Goal: Task Accomplishment & Management: Manage account settings

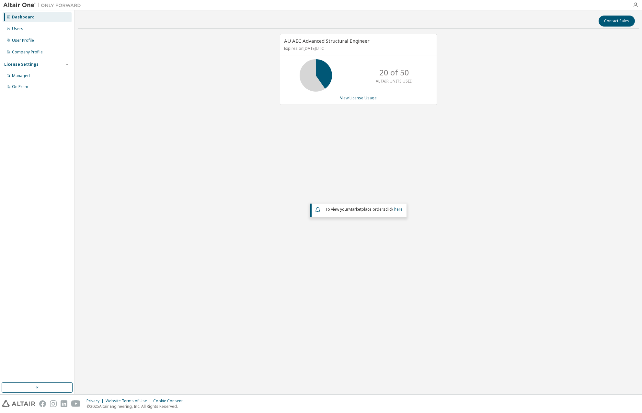
click at [361, 99] on link "View License Usage" at bounding box center [358, 98] width 37 height 6
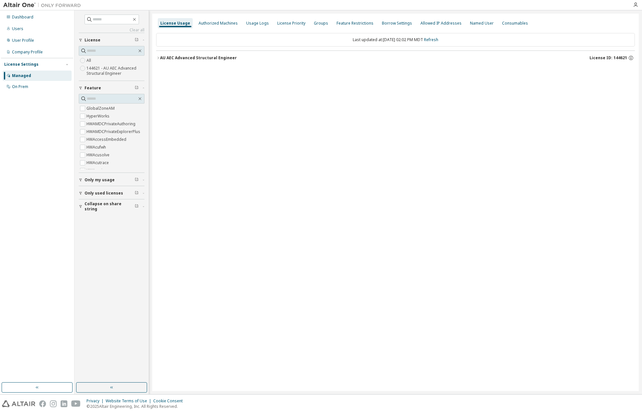
click at [282, 22] on div "License Priority" at bounding box center [291, 23] width 28 height 5
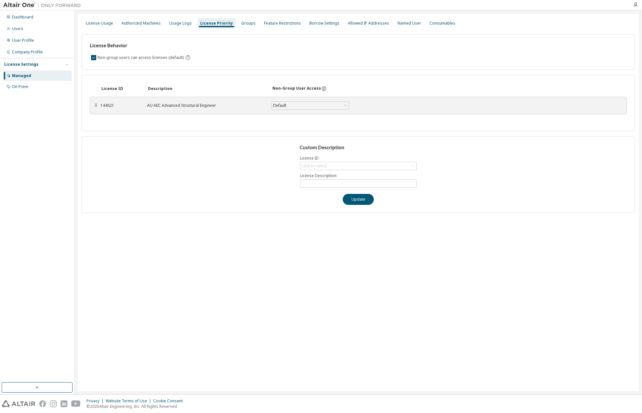
click at [323, 164] on div "Click to select" at bounding box center [313, 166] width 25 height 5
click at [329, 181] on li "144621 - AU AEC Advanced Structural Engineer" at bounding box center [357, 183] width 115 height 8
type input "**********"
click at [95, 106] on div "⠿" at bounding box center [96, 105] width 4 height 5
click at [27, 17] on div "Dashboard" at bounding box center [22, 17] width 21 height 5
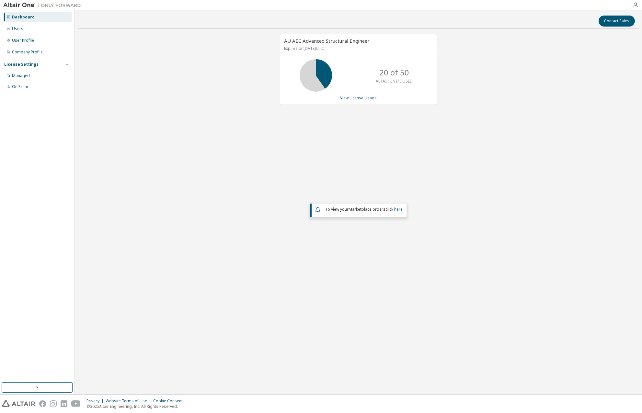
click at [353, 98] on link "View License Usage" at bounding box center [358, 98] width 37 height 6
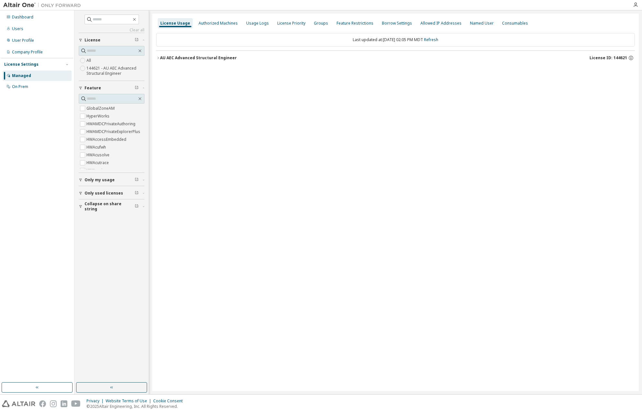
click at [157, 56] on icon "button" at bounding box center [158, 58] width 4 height 4
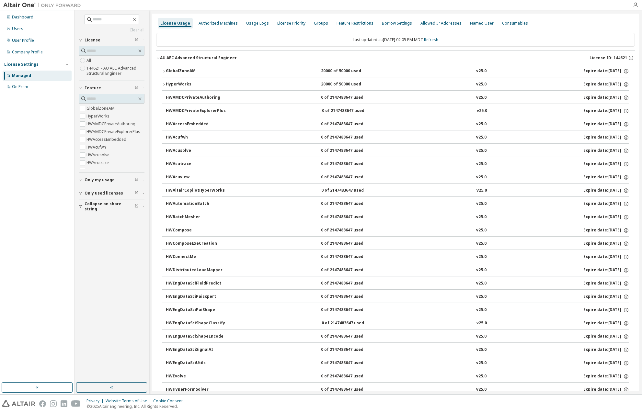
click at [94, 178] on span "Only my usage" at bounding box center [100, 179] width 30 height 5
click at [95, 209] on span "Only used licenses" at bounding box center [104, 211] width 39 height 5
click at [102, 242] on span "Collapse on share string" at bounding box center [110, 244] width 50 height 10
drag, startPoint x: 114, startPoint y: 243, endPoint x: 116, endPoint y: 238, distance: 5.3
click at [115, 242] on span "Collapse on share string" at bounding box center [110, 244] width 50 height 10
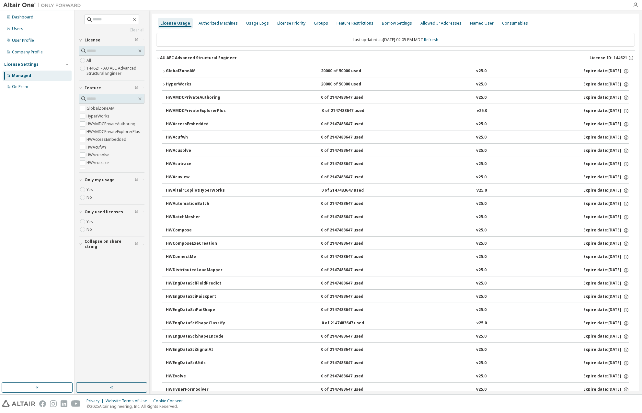
click at [116, 211] on span "Only used licenses" at bounding box center [104, 211] width 39 height 5
click at [107, 175] on button "Only my usage" at bounding box center [112, 180] width 66 height 14
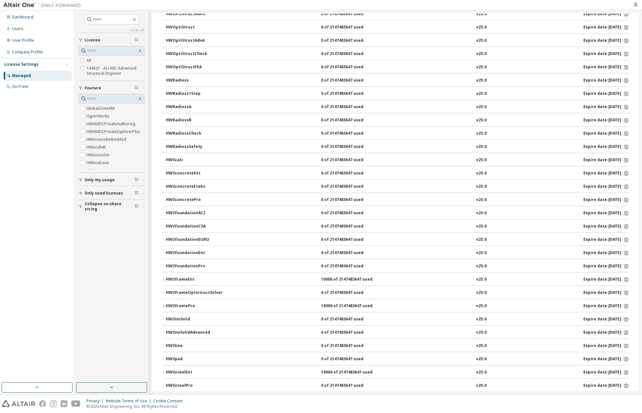
scroll to position [982, 0]
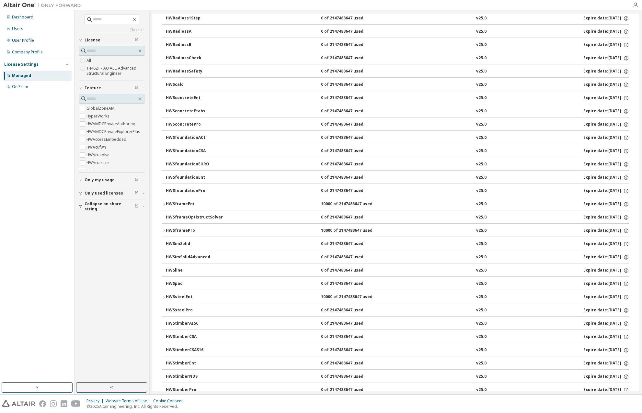
click at [163, 197] on button "HWSframeEnt 10000 of 2147483647 used v25.0 Expire date: 2025-09-30" at bounding box center [395, 204] width 467 height 14
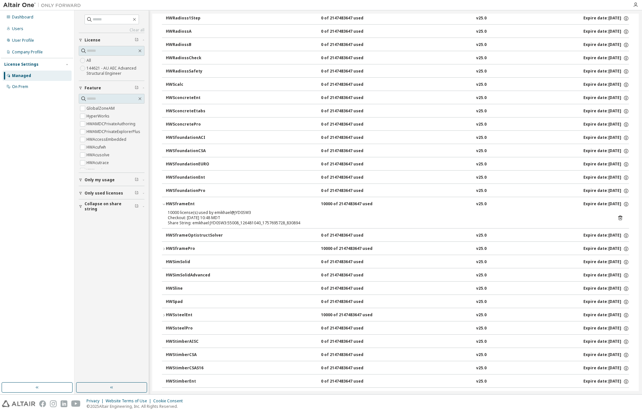
click at [163, 247] on icon "button" at bounding box center [164, 249] width 4 height 4
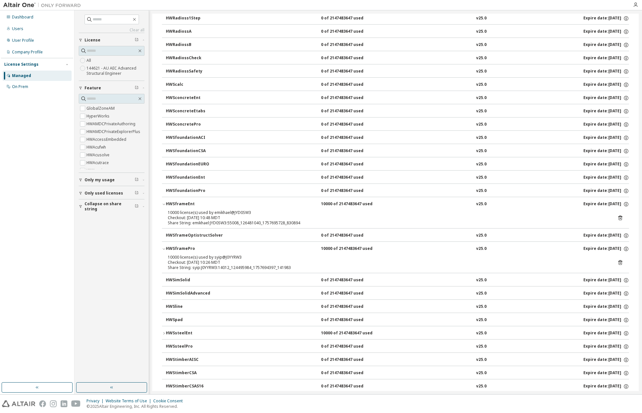
click at [137, 39] on icon "button" at bounding box center [137, 40] width 4 height 4
click at [80, 41] on div "Clear all Collapse on share string Only used licenses Only my usage Feature Glo…" at bounding box center [111, 196] width 72 height 370
click at [80, 41] on icon "button" at bounding box center [81, 40] width 4 height 4
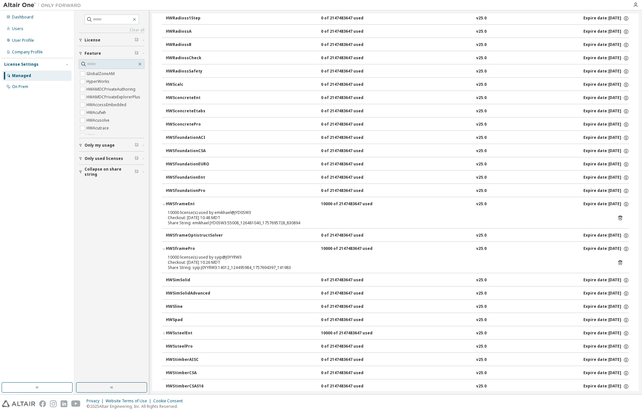
click at [80, 41] on icon "button" at bounding box center [81, 40] width 4 height 4
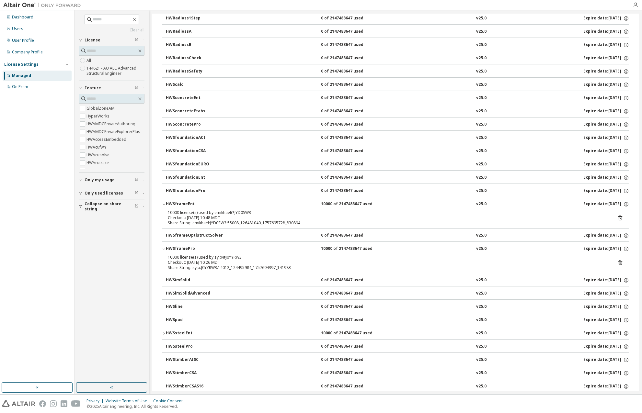
click at [31, 85] on div "On Prem" at bounding box center [37, 87] width 69 height 10
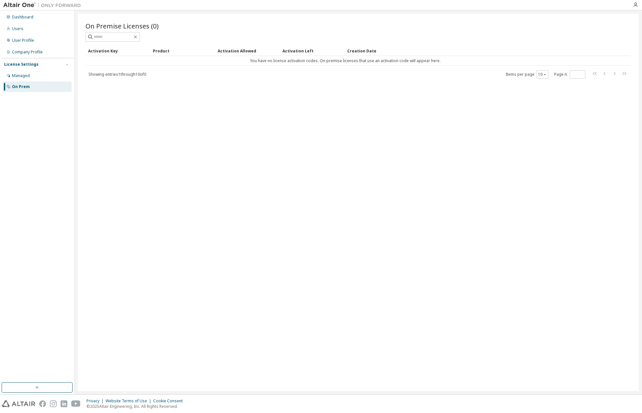
click at [17, 77] on div "Managed" at bounding box center [21, 75] width 18 height 5
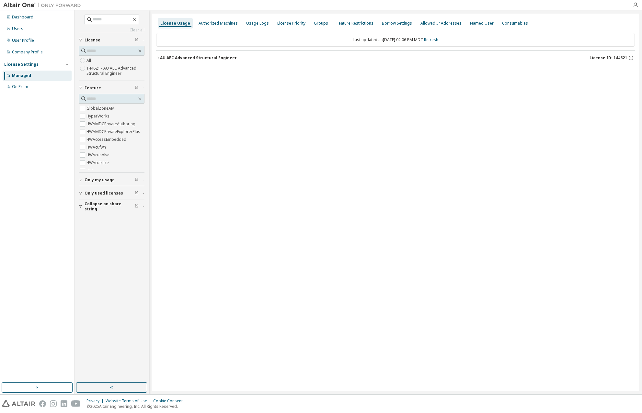
click at [210, 22] on div "Authorized Machines" at bounding box center [217, 23] width 39 height 5
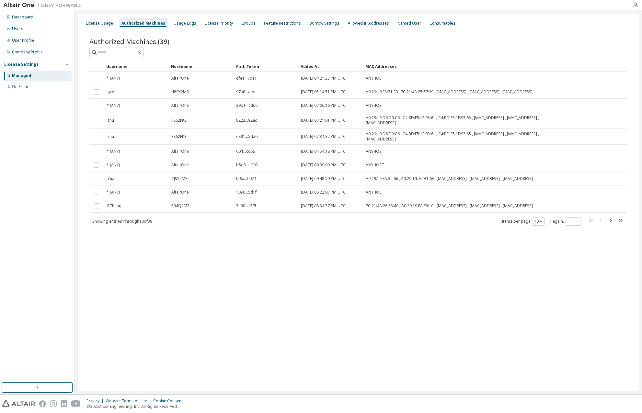
click at [242, 23] on div "Groups" at bounding box center [248, 23] width 14 height 5
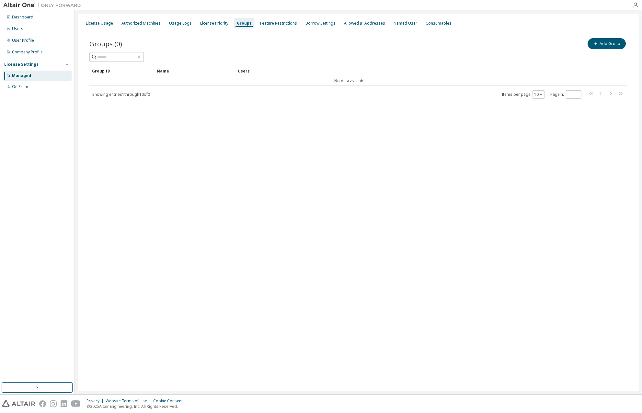
click at [205, 25] on div "License Priority" at bounding box center [214, 23] width 28 height 5
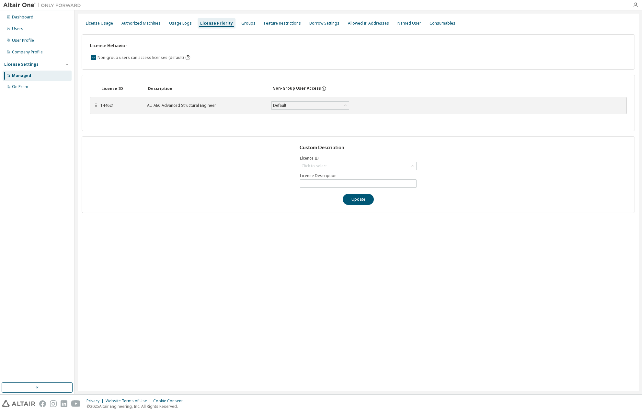
click at [330, 165] on div "Click to select" at bounding box center [358, 166] width 116 height 8
click at [332, 183] on li "144621 - AU AEC Advanced Structural Engineer" at bounding box center [357, 183] width 115 height 8
type input "**********"
click at [99, 22] on div "License Usage" at bounding box center [99, 23] width 27 height 5
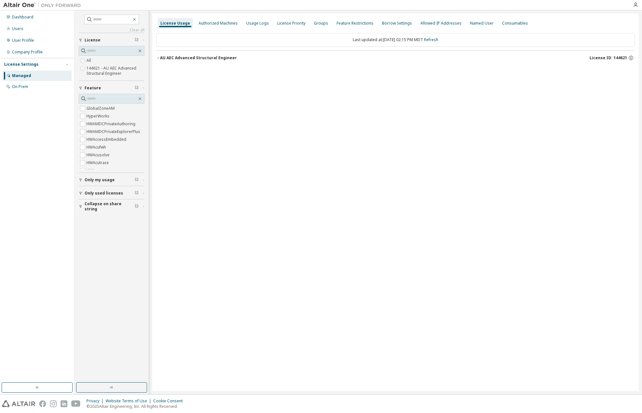
click at [634, 6] on icon "button" at bounding box center [635, 4] width 5 height 5
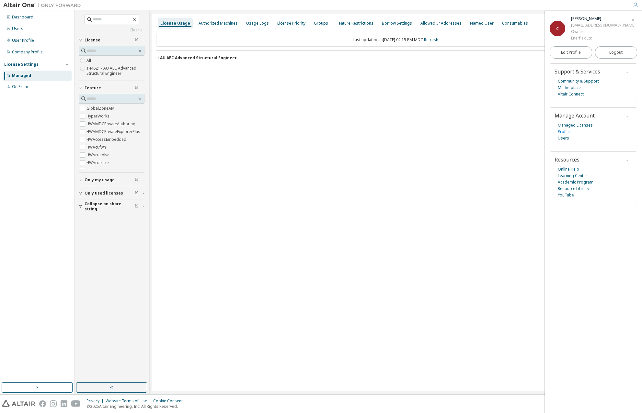
click at [561, 131] on link "Profile" at bounding box center [564, 132] width 12 height 6
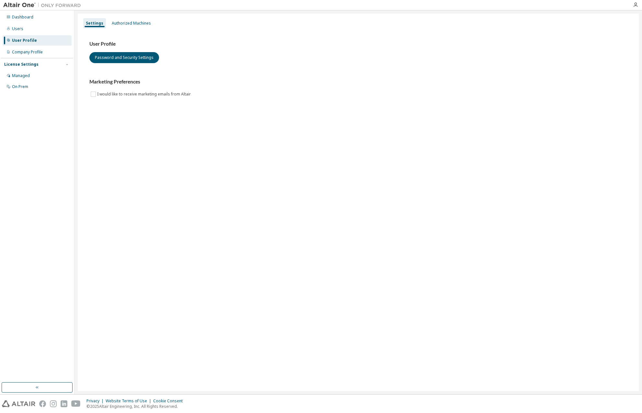
click at [139, 26] on div "Authorized Machines" at bounding box center [131, 23] width 39 height 5
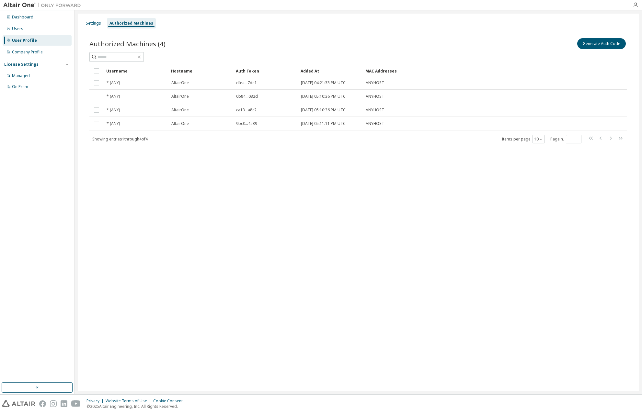
click at [25, 77] on div "Managed" at bounding box center [21, 75] width 18 height 5
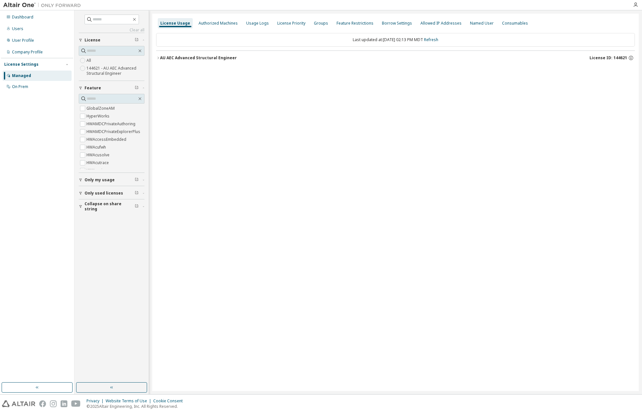
click at [157, 56] on icon "button" at bounding box center [158, 58] width 4 height 4
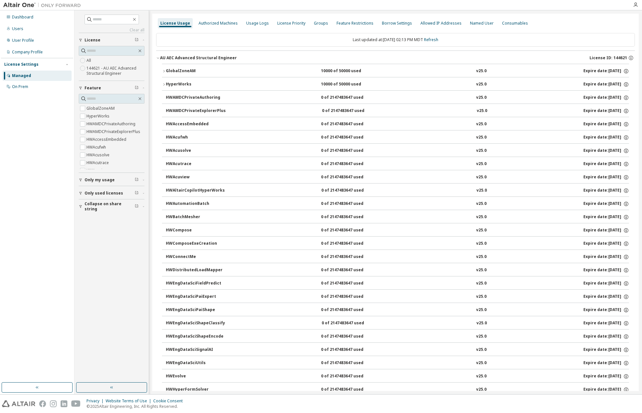
click at [157, 56] on icon "button" at bounding box center [158, 58] width 4 height 4
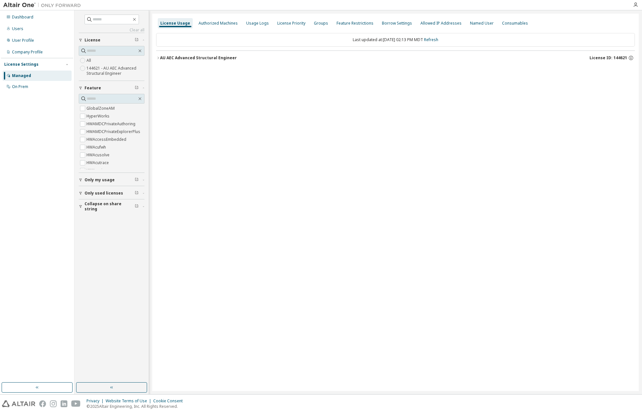
click at [27, 40] on div "User Profile" at bounding box center [23, 40] width 22 height 5
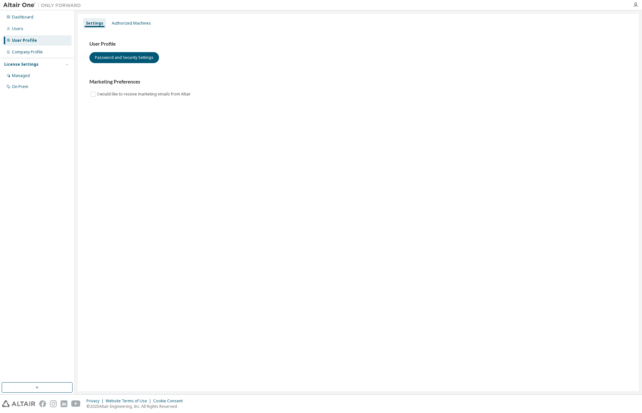
click at [18, 28] on div "Users" at bounding box center [17, 28] width 11 height 5
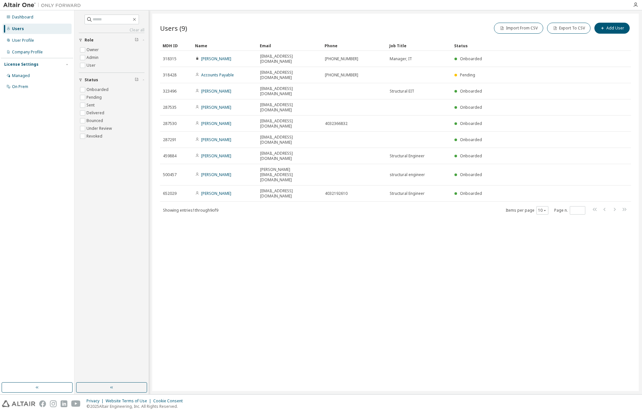
click at [91, 58] on label "Admin" at bounding box center [92, 58] width 13 height 8
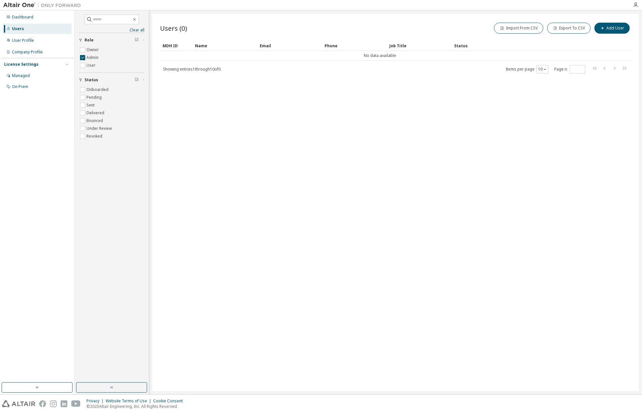
click at [93, 58] on label "Admin" at bounding box center [92, 58] width 13 height 8
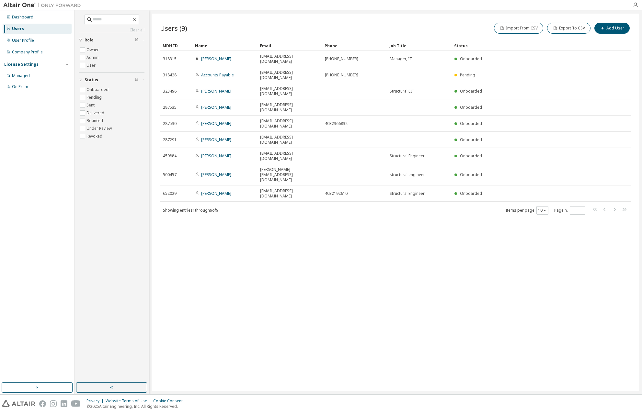
click at [91, 66] on label "User" at bounding box center [91, 66] width 10 height 8
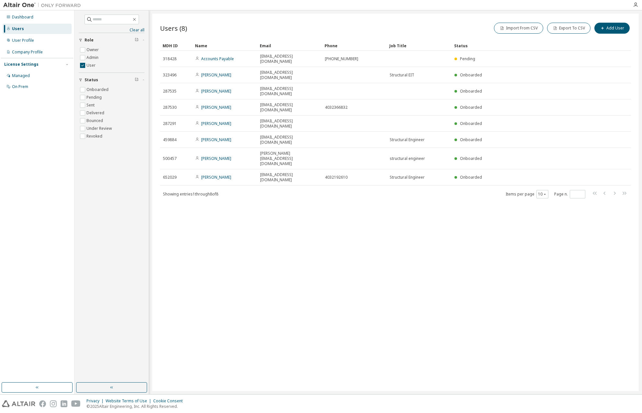
click at [93, 66] on label "User" at bounding box center [91, 66] width 10 height 8
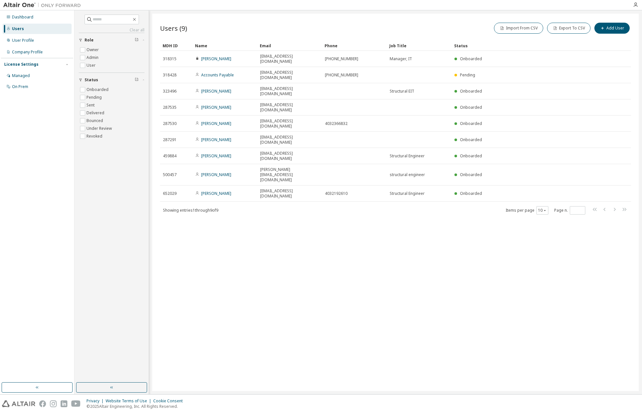
click at [90, 50] on label "Owner" at bounding box center [93, 50] width 14 height 8
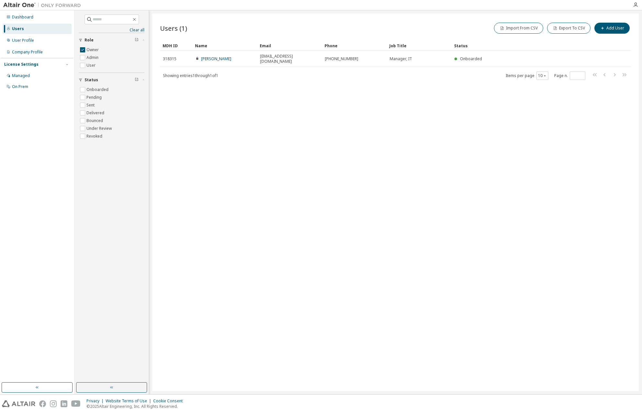
click at [30, 52] on div "Company Profile" at bounding box center [27, 52] width 31 height 5
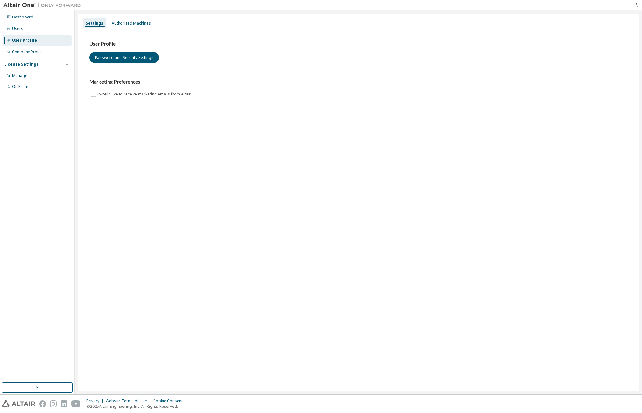
click at [35, 50] on div "Company Profile" at bounding box center [27, 52] width 31 height 5
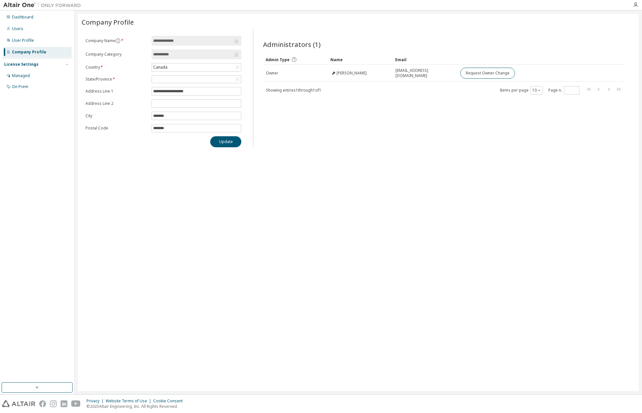
click at [18, 30] on div "Users" at bounding box center [17, 28] width 11 height 5
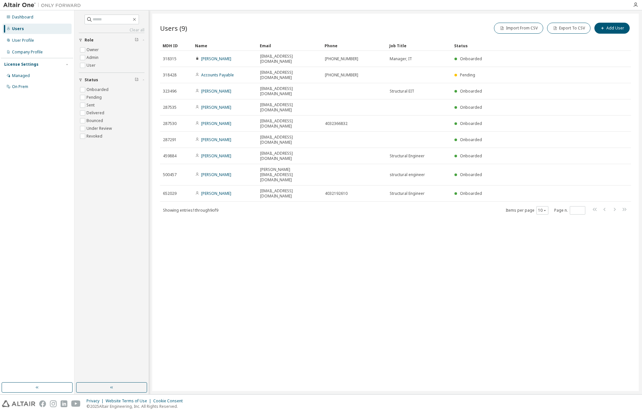
click at [16, 19] on div "Dashboard" at bounding box center [22, 17] width 21 height 5
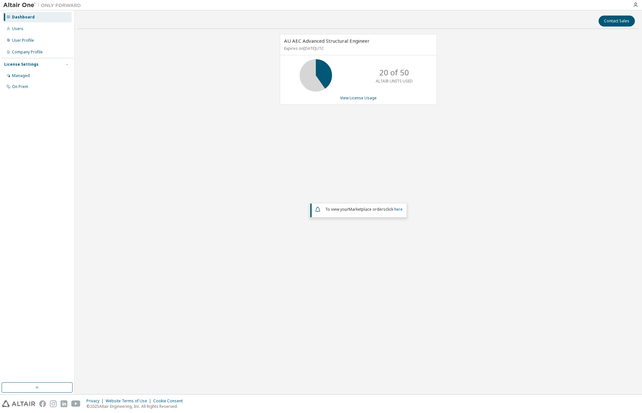
click at [17, 75] on div "Managed" at bounding box center [21, 75] width 18 height 5
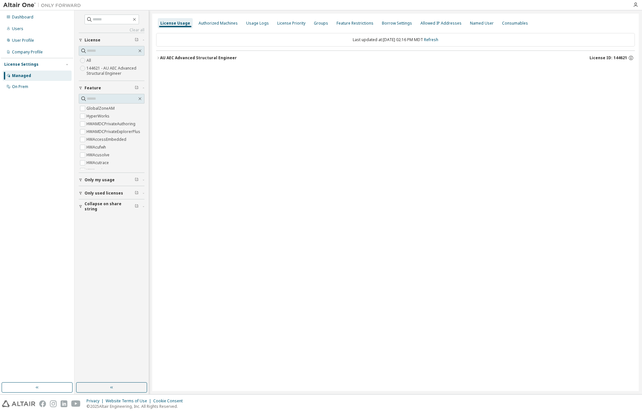
click at [630, 57] on icon "button" at bounding box center [631, 58] width 6 height 6
click at [282, 25] on div "License Priority" at bounding box center [291, 23] width 28 height 5
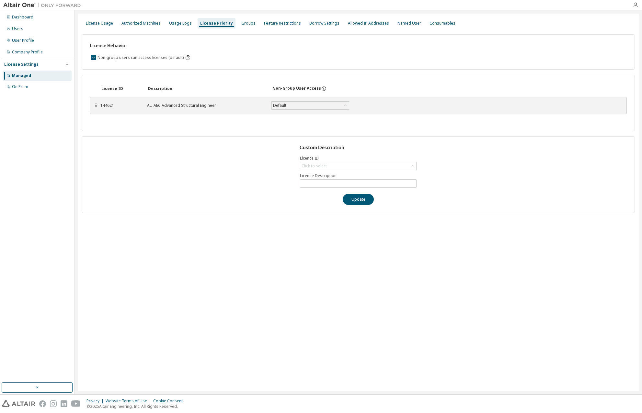
click at [104, 22] on div "License Usage" at bounding box center [99, 23] width 27 height 5
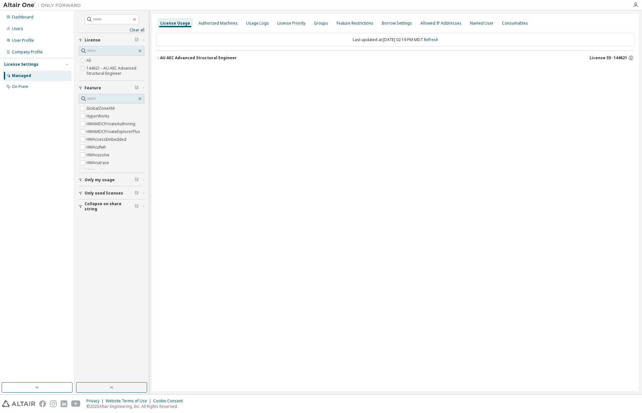
click at [136, 40] on icon "button" at bounding box center [137, 40] width 4 height 4
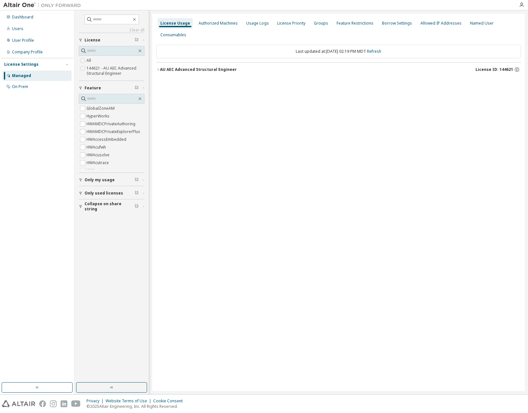
click at [291, 26] on div "License Priority" at bounding box center [291, 23] width 28 height 5
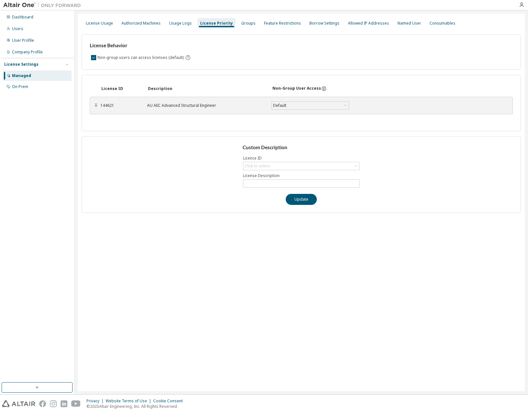
click at [356, 165] on icon at bounding box center [355, 166] width 6 height 6
click at [371, 164] on div "Custom Description Licence ID Click to select 144621 - AU AEC Advanced Structur…" at bounding box center [301, 174] width 439 height 77
click at [353, 162] on div "Click to select" at bounding box center [301, 166] width 116 height 8
click at [329, 183] on li "144621 - AU AEC Advanced Structural Engineer" at bounding box center [300, 183] width 115 height 8
type input "**********"
